Goal: Communication & Community: Answer question/provide support

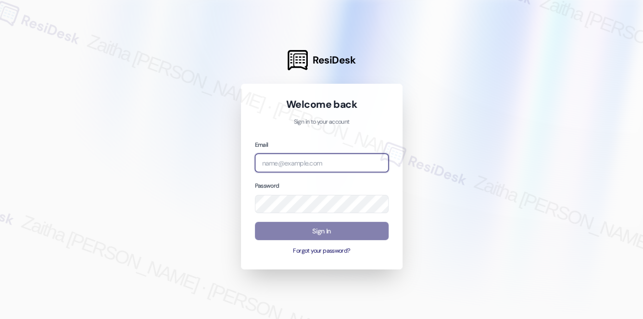
click at [307, 165] on input "email" at bounding box center [322, 163] width 134 height 19
type input "automated-surveys-[MEDICAL_DATA]_formerly_regency-zaitha.mae.[PERSON_NAME]@[MED…"
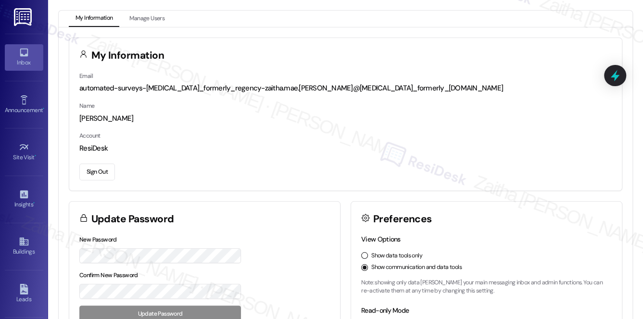
click at [12, 65] on div "Inbox" at bounding box center [24, 63] width 48 height 10
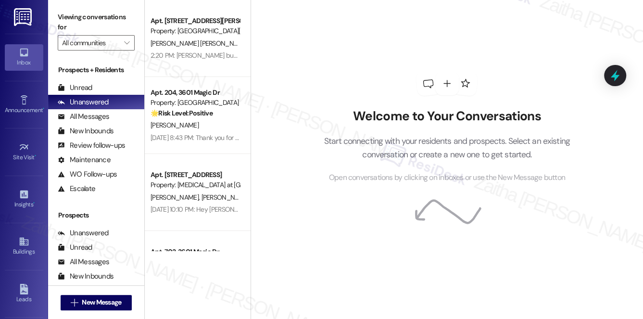
scroll to position [172, 0]
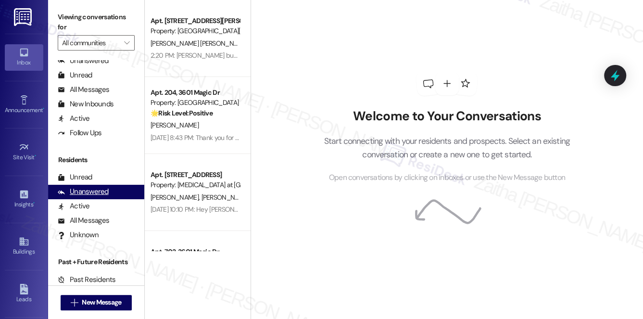
click at [90, 194] on div "Unanswered" at bounding box center [83, 192] width 51 height 10
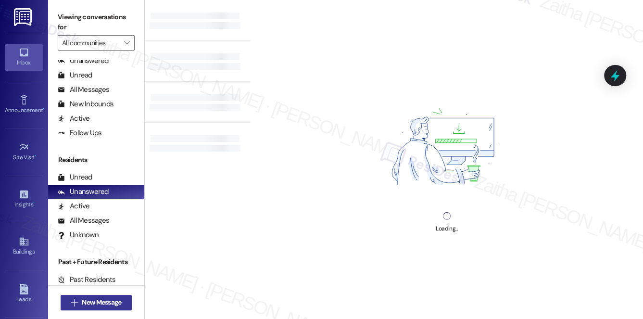
click at [106, 302] on span "New Message" at bounding box center [101, 302] width 39 height 10
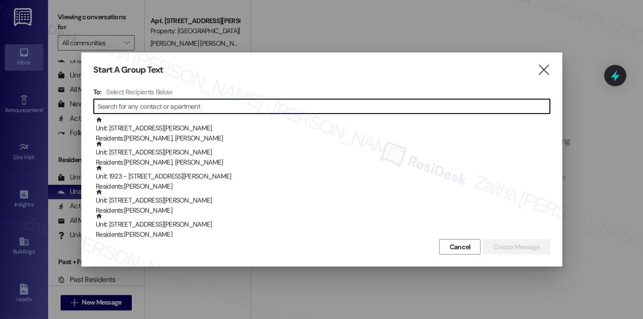
paste input "[PERSON_NAME]"
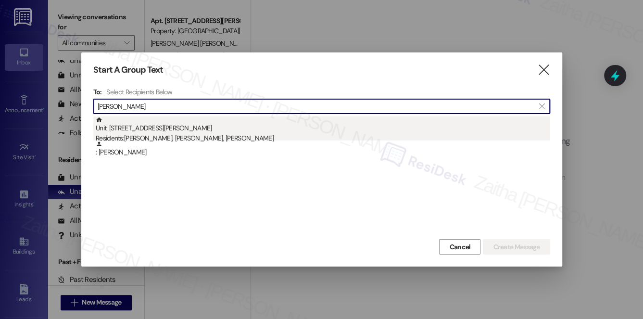
type input "[PERSON_NAME]"
click at [199, 127] on div "Unit: 734 - 10101 W [PERSON_NAME] Residents: [PERSON_NAME], [PERSON_NAME], [PER…" at bounding box center [323, 129] width 455 height 27
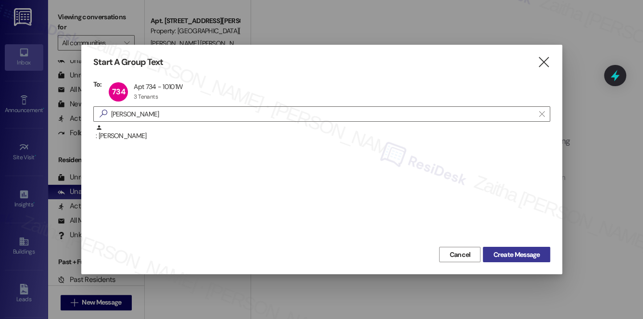
click at [508, 258] on span "Create Message" at bounding box center [516, 255] width 47 height 10
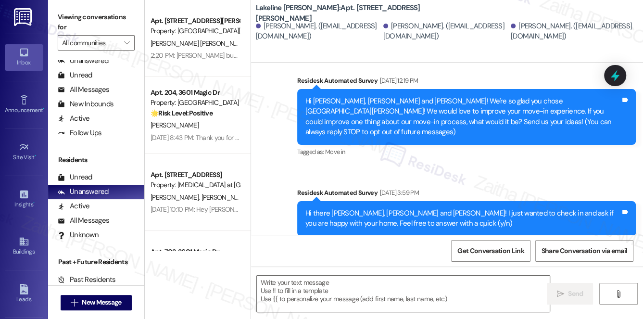
type textarea "Fetching suggested responses. Please feel free to read through the conversation…"
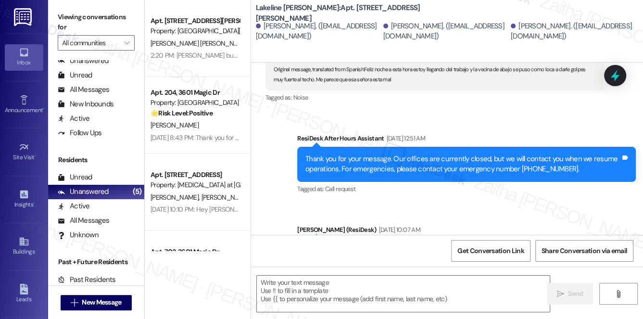
scroll to position [1535, 0]
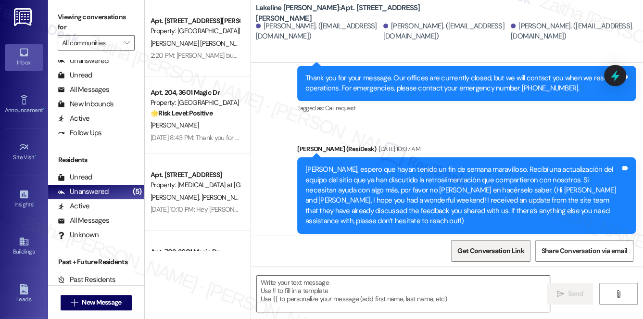
click at [479, 254] on span "Get Conversation Link" at bounding box center [491, 251] width 66 height 10
click at [614, 74] on icon at bounding box center [616, 75] width 12 height 15
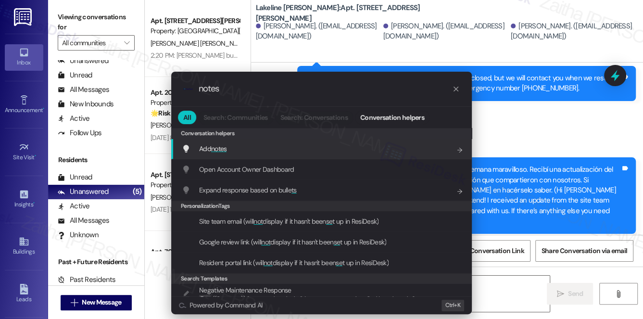
type input "notes"
click at [282, 141] on div "Add notes Add shortcut" at bounding box center [321, 149] width 301 height 21
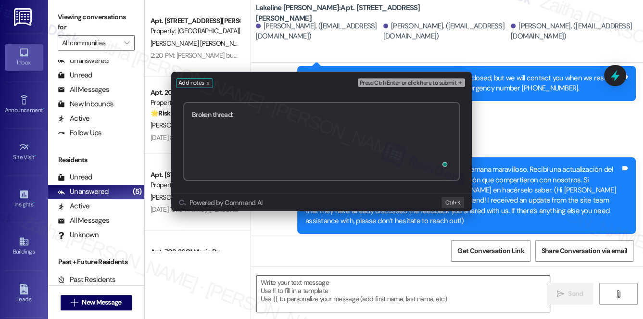
paste textarea "[URL][DOMAIN_NAME]"
type textarea "Broken thread: [URL][DOMAIN_NAME]"
click at [404, 81] on span "Press Ctrl+Enter or click here to submit" at bounding box center [408, 83] width 97 height 7
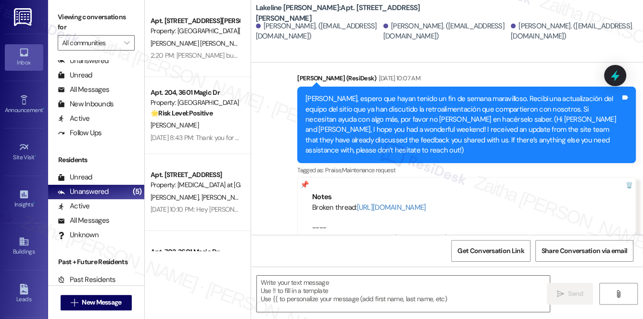
scroll to position [1637, 0]
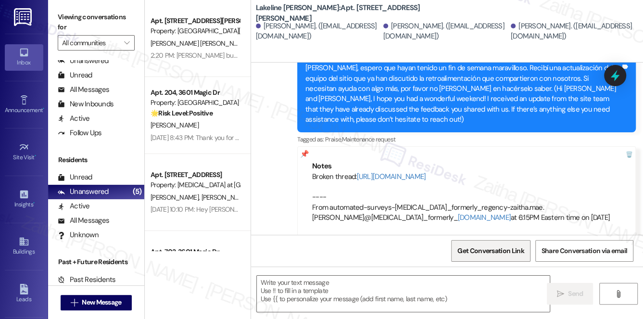
click at [482, 257] on span "Get Conversation Link" at bounding box center [491, 251] width 70 height 21
